Goal: Complete application form: Complete application form

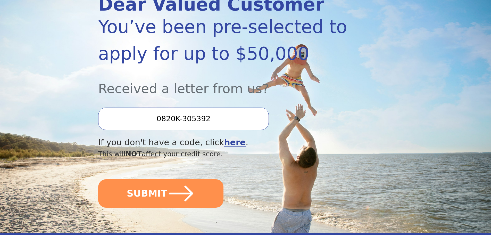
scroll to position [86, 0]
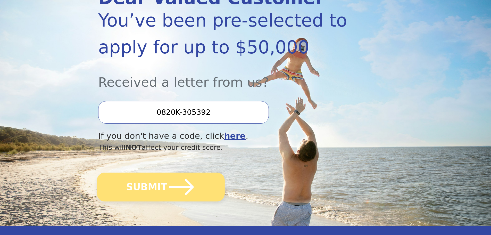
click at [163, 189] on button "SUBMIT" at bounding box center [161, 186] width 128 height 29
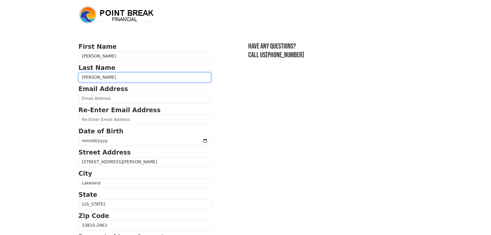
click at [115, 76] on input "[PERSON_NAME]" at bounding box center [145, 77] width 133 height 10
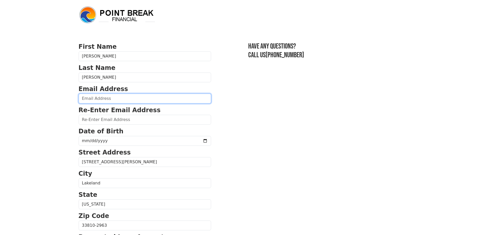
click at [107, 99] on input "email" at bounding box center [145, 99] width 133 height 10
type input "jaimeortiz293@gmail.com"
click at [106, 98] on input "jaimeortiz293@gmail.com" at bounding box center [145, 99] width 133 height 10
click at [107, 97] on input "jaimeortiz293@gmail.com" at bounding box center [145, 99] width 133 height 10
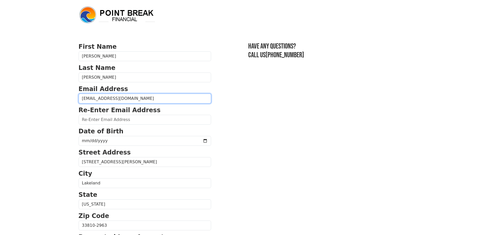
click at [107, 97] on input "jaimeortiz293@gmail.com" at bounding box center [145, 99] width 133 height 10
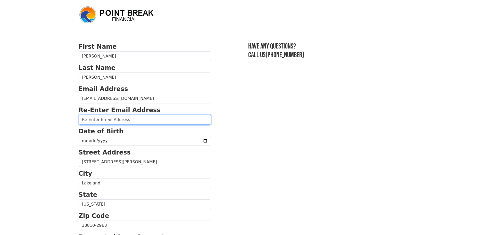
click at [107, 120] on input "email" at bounding box center [145, 120] width 133 height 10
paste input "jaimeortiz293@gmail.com"
type input "jaimeortiz293@gmail.com"
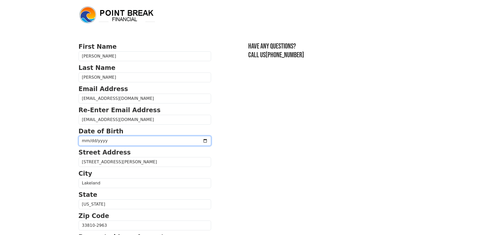
click at [108, 138] on input "date" at bounding box center [145, 141] width 133 height 10
type input "1989-03-05"
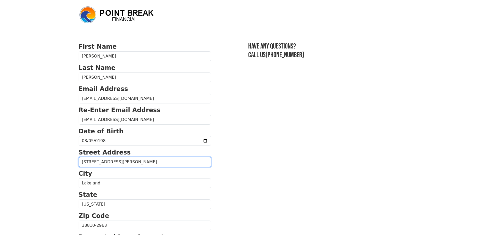
type input "9437 Polak Dr"
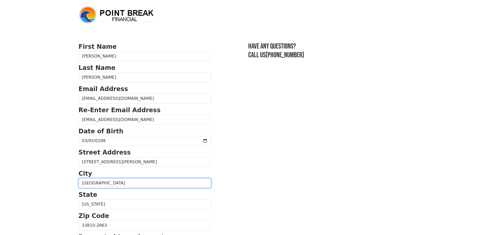
type input "Tampa"
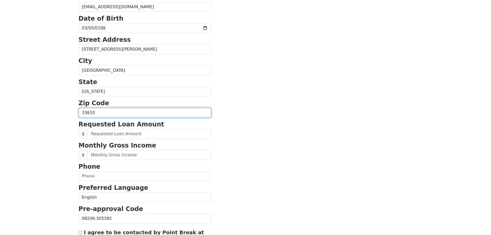
scroll to position [129, 0]
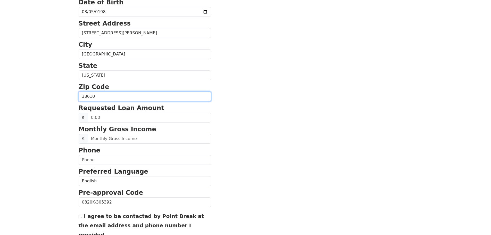
type input "33610"
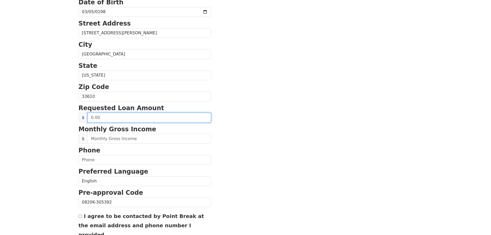
click at [98, 117] on input "text" at bounding box center [149, 118] width 123 height 10
type input "50,000.00"
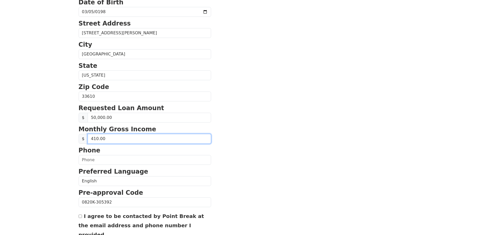
type input "4,100.00"
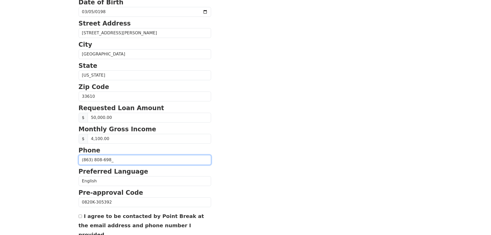
type input "(863) 808-6980"
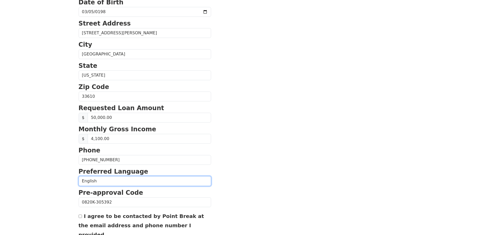
select select "Spanish"
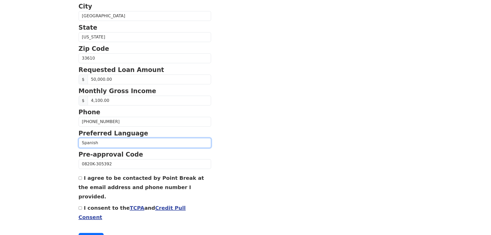
scroll to position [193, 0]
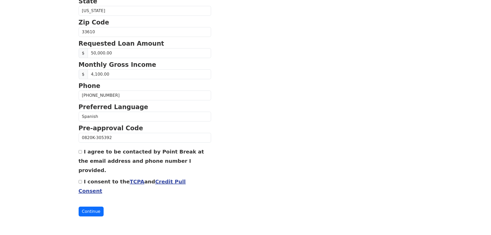
click at [81, 183] on input "I consent to the TCPA and Credit Pull Consent" at bounding box center [80, 181] width 3 height 3
checkbox input "true"
click at [93, 213] on button "Continue" at bounding box center [91, 211] width 25 height 10
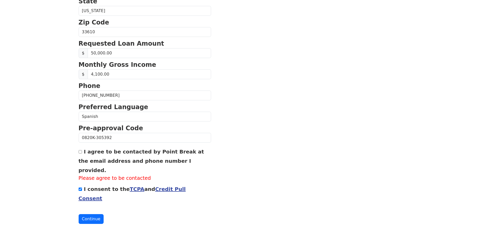
click at [82, 149] on div "I agree to be contacted by Point Break at the email address and phone number I …" at bounding box center [145, 164] width 133 height 35
click at [81, 152] on input "I agree to be contacted by Point Break at the email address and phone number I …" at bounding box center [80, 151] width 3 height 3
checkbox input "true"
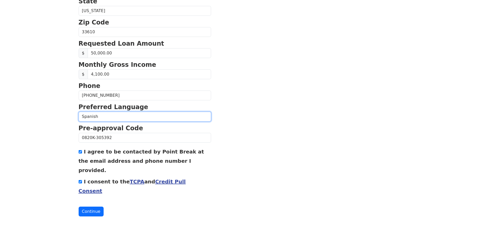
click at [113, 118] on select "English Spanish" at bounding box center [145, 117] width 133 height 10
select select "English"
click at [79, 112] on select "English Spanish" at bounding box center [145, 117] width 133 height 10
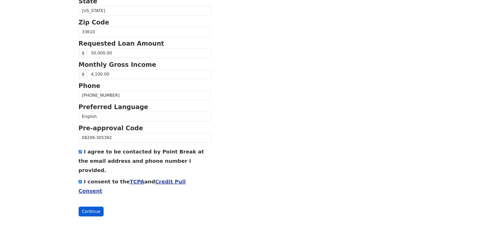
click at [92, 213] on button "Continue" at bounding box center [91, 211] width 25 height 10
